Goal: Check status: Check status

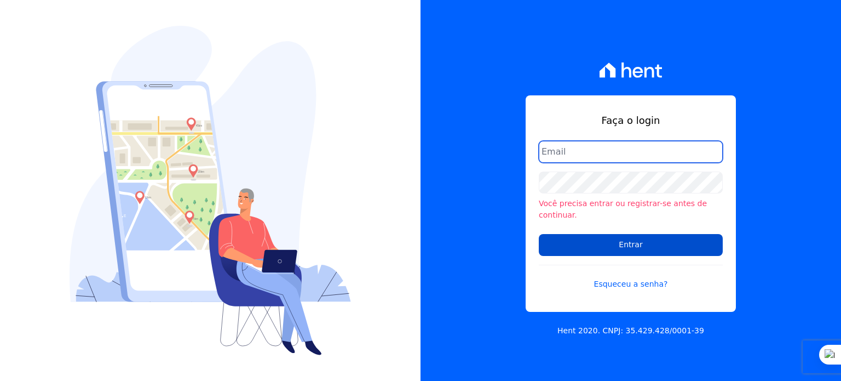
type input "rodrigo.villalva@grupozarin.com.br"
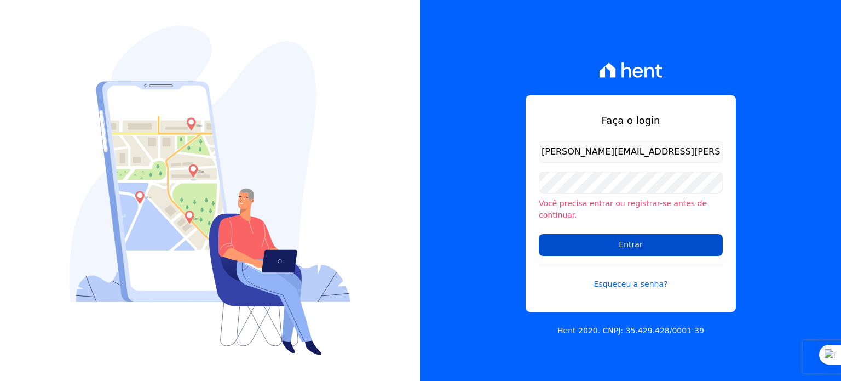
click at [558, 240] on input "Entrar" at bounding box center [631, 245] width 184 height 22
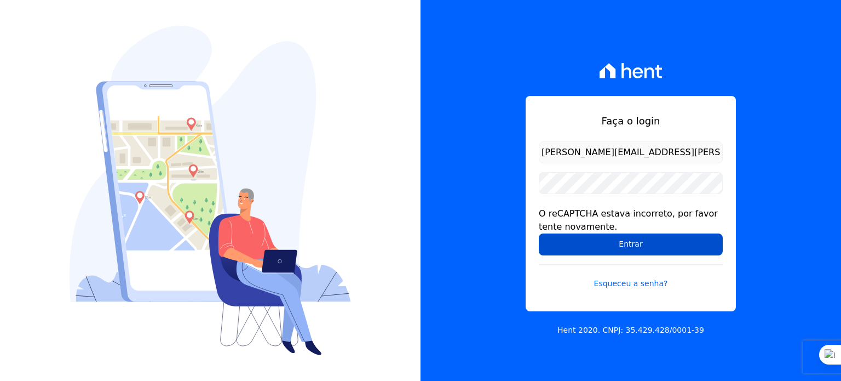
click at [649, 246] on input "Entrar" at bounding box center [631, 244] width 184 height 22
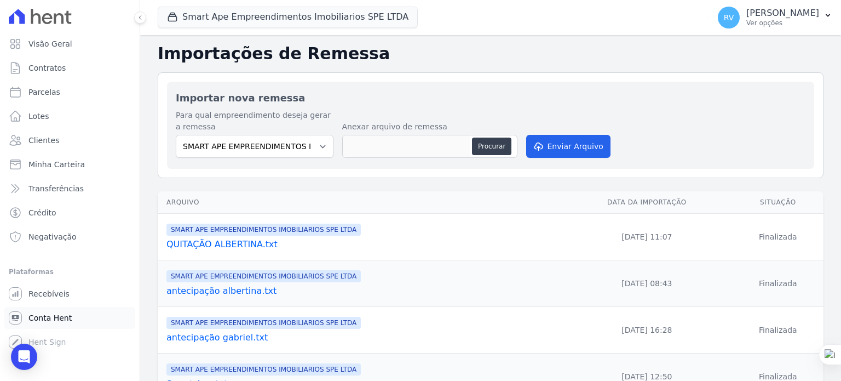
click at [42, 314] on span "Conta Hent" at bounding box center [49, 317] width 43 height 11
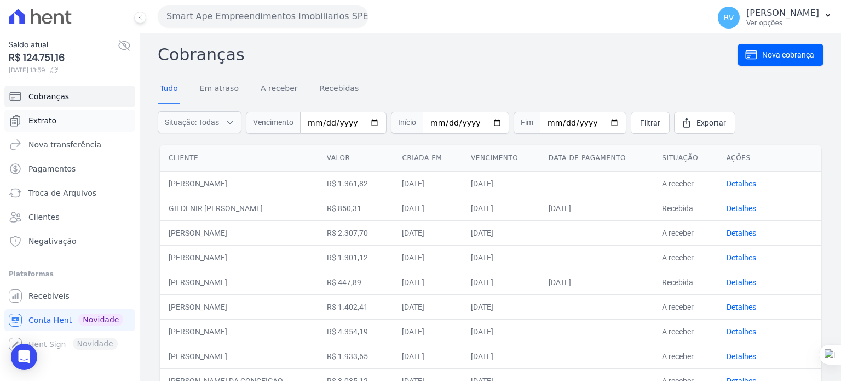
click at [51, 127] on link "Extrato" at bounding box center [69, 121] width 131 height 22
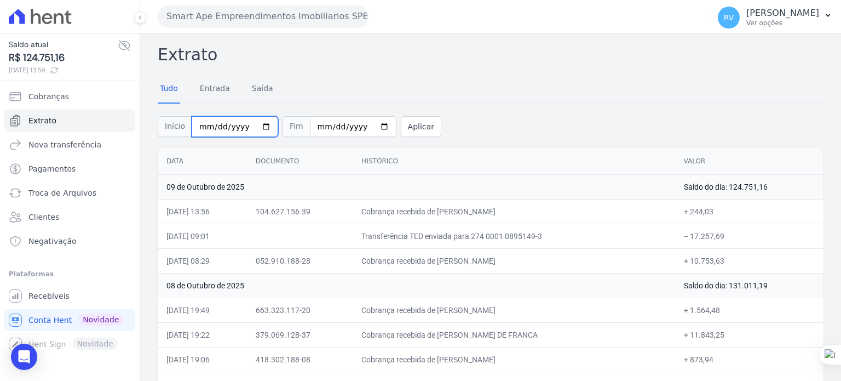
click at [259, 127] on input "2025-10-01" at bounding box center [235, 126] width 87 height 21
type input "[DATE]"
click at [401, 129] on button "Aplicar" at bounding box center [421, 126] width 41 height 21
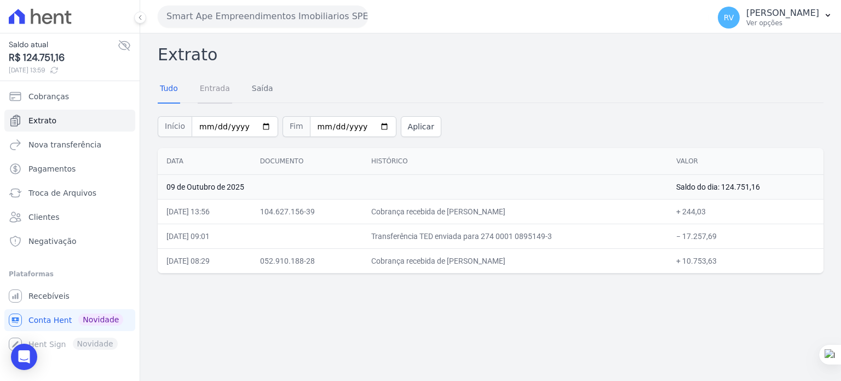
click at [210, 88] on link "Entrada" at bounding box center [215, 89] width 35 height 28
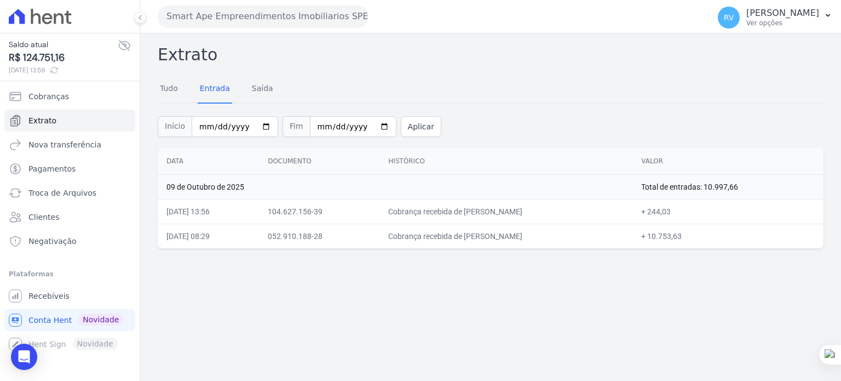
drag, startPoint x: 451, startPoint y: 212, endPoint x: 526, endPoint y: 216, distance: 74.6
click at [525, 213] on td "Cobrança recebida de [PERSON_NAME]" at bounding box center [506, 211] width 253 height 25
copy td "LUCAS SILVA MACED"
drag, startPoint x: 683, startPoint y: 213, endPoint x: 706, endPoint y: 212, distance: 22.5
click at [706, 212] on td "+ 244,03" at bounding box center [728, 211] width 191 height 25
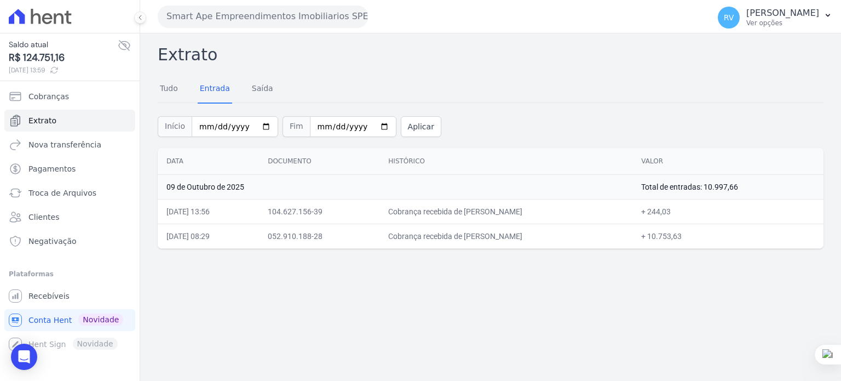
copy td "244,03"
drag, startPoint x: 391, startPoint y: 119, endPoint x: 397, endPoint y: 121, distance: 6.2
click at [401, 119] on button "Aplicar" at bounding box center [421, 126] width 41 height 21
click at [401, 121] on button "Aplicar" at bounding box center [421, 126] width 41 height 21
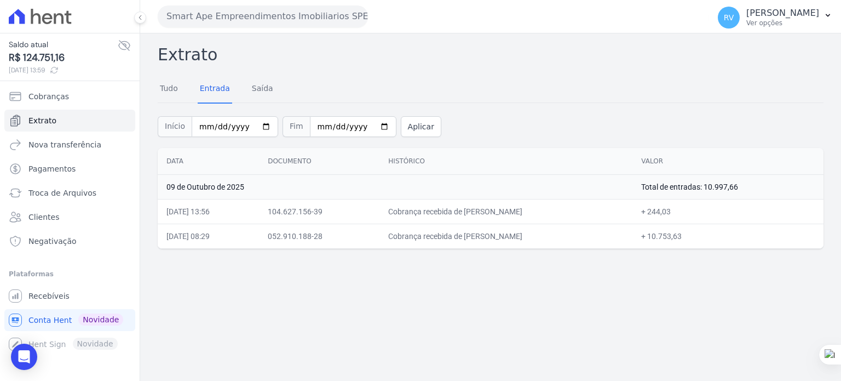
click at [616, 276] on div "Extrato Tudo Entrada Saída Início 2025-10-09 Fim 2025-10-09 Aplicar Data Docume…" at bounding box center [490, 206] width 701 height 347
click at [407, 129] on button "Aplicar" at bounding box center [421, 126] width 41 height 21
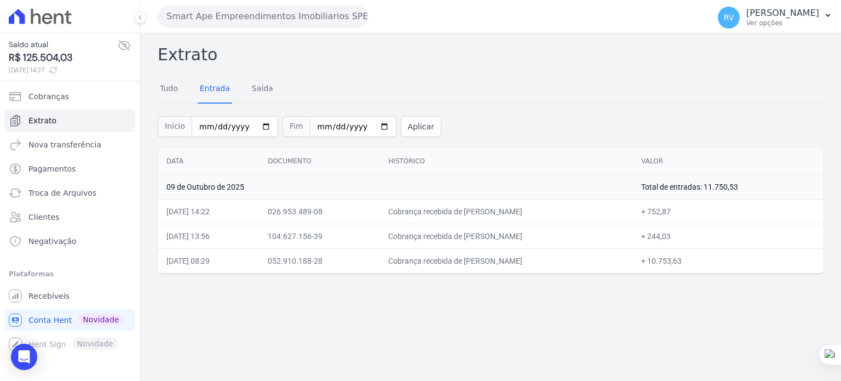
drag, startPoint x: 452, startPoint y: 212, endPoint x: 552, endPoint y: 209, distance: 100.3
click at [552, 209] on td "Cobrança recebida de [PERSON_NAME]" at bounding box center [506, 211] width 253 height 25
copy td "[PERSON_NAME]"
drag, startPoint x: 683, startPoint y: 212, endPoint x: 703, endPoint y: 212, distance: 20.8
click at [703, 212] on td "+ 752,87" at bounding box center [728, 211] width 191 height 25
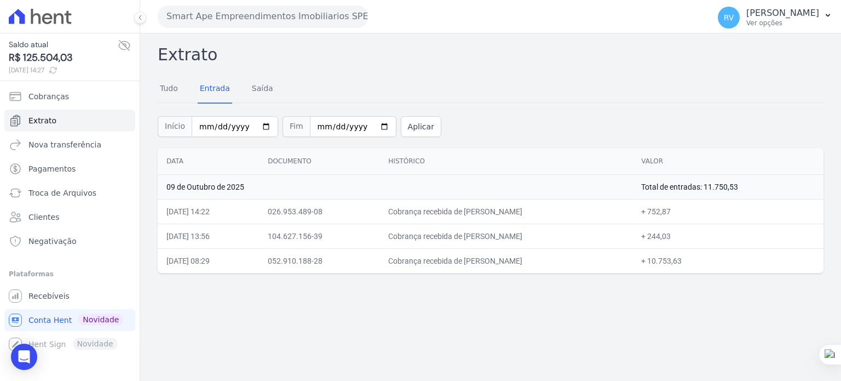
copy td "752,87"
click at [403, 128] on button "Aplicar" at bounding box center [421, 126] width 41 height 21
